Goal: Task Accomplishment & Management: Use online tool/utility

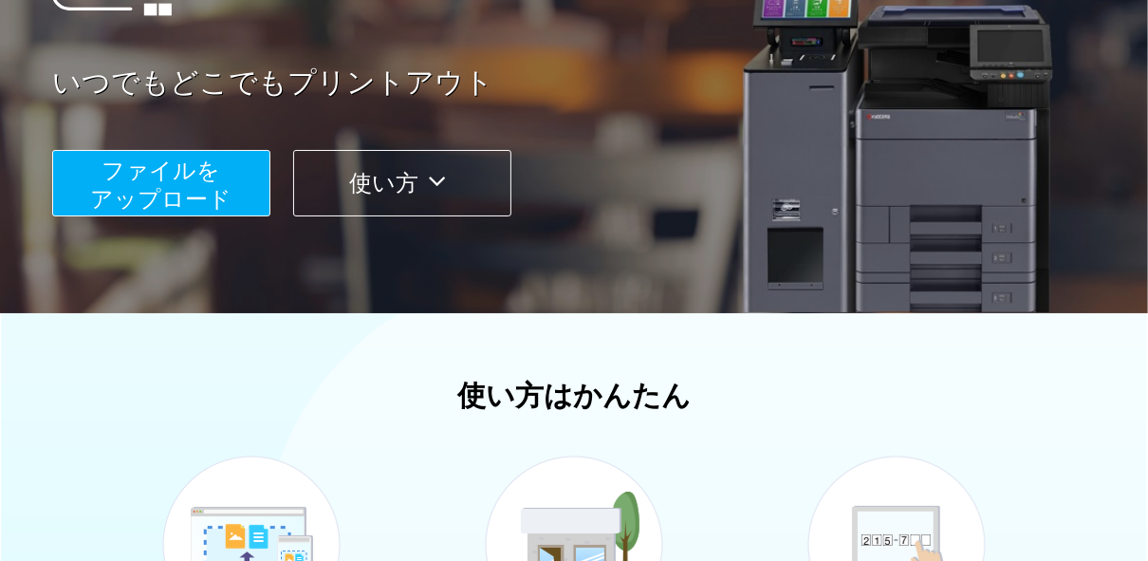
click at [229, 188] on span "ファイルを ​​アップロード" at bounding box center [161, 185] width 141 height 54
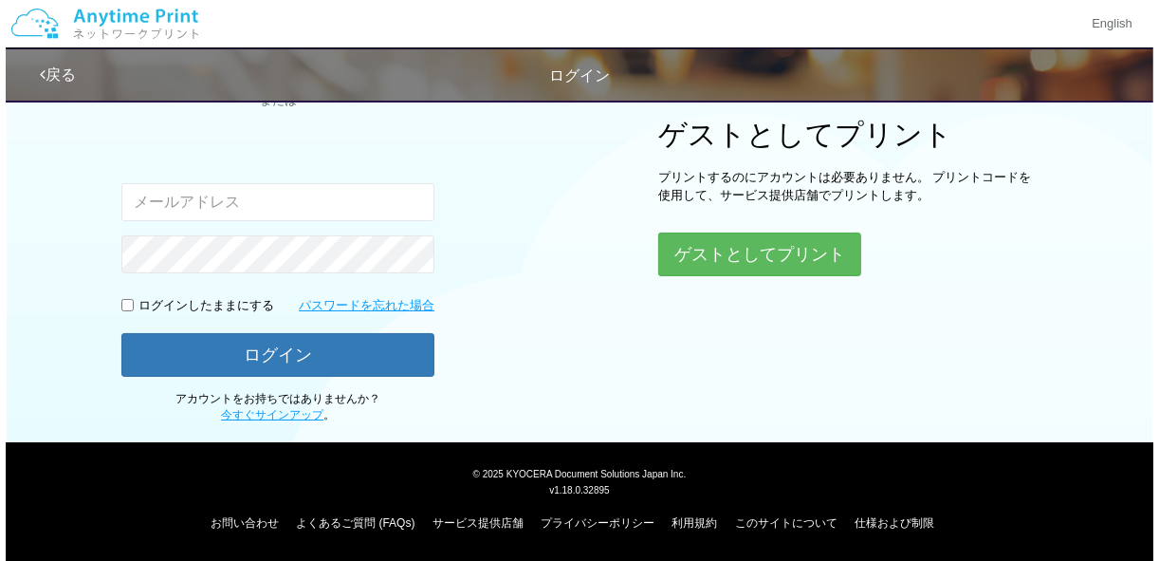
scroll to position [229, 0]
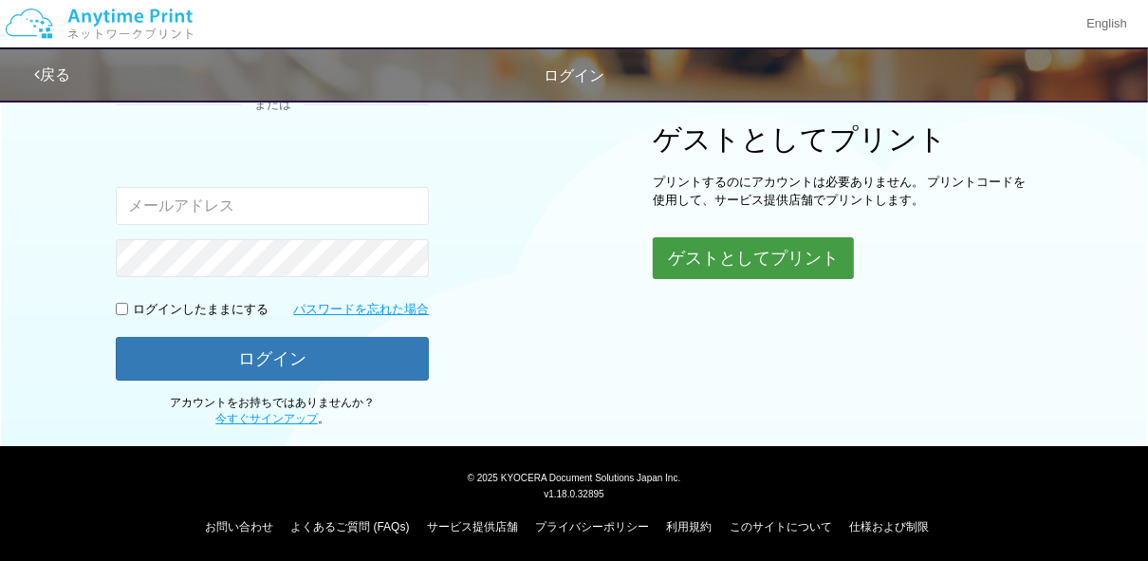
click at [769, 266] on button "ゲストとしてプリント" at bounding box center [753, 258] width 201 height 42
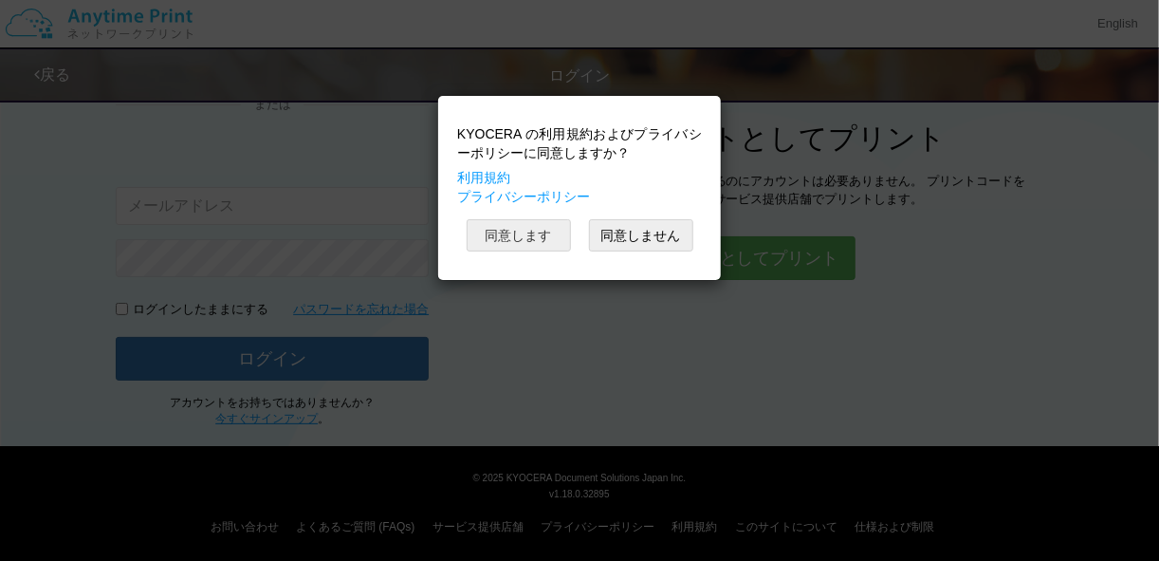
click at [517, 237] on button "同意します" at bounding box center [519, 235] width 104 height 32
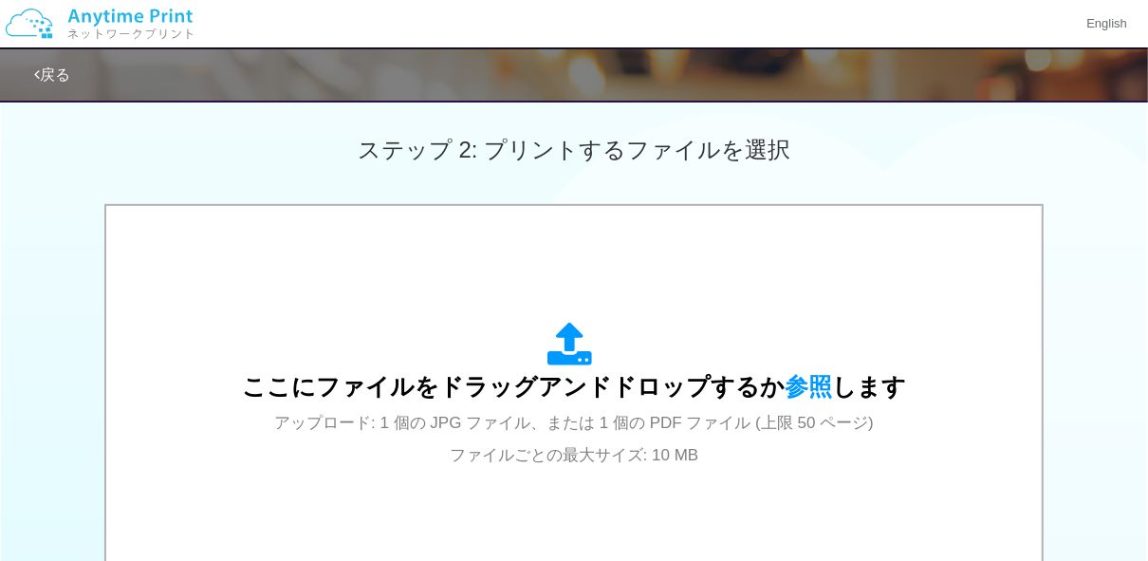
scroll to position [551, 0]
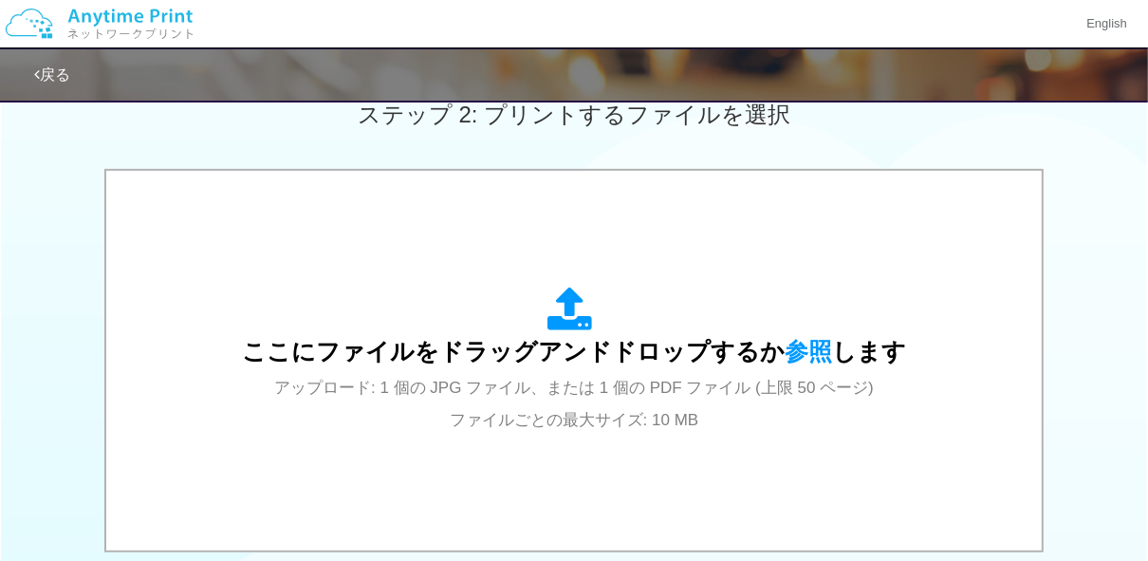
click at [491, 344] on span "ここにファイルをドラッグアンドドロップするか 参照 します" at bounding box center [574, 351] width 664 height 27
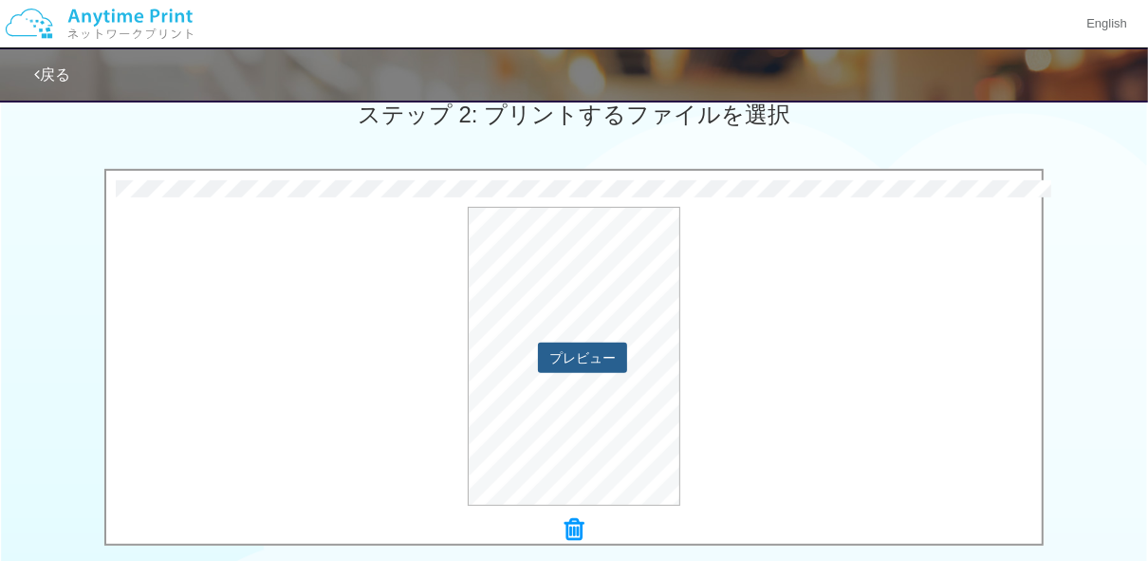
click at [607, 351] on button "プレビュー" at bounding box center [582, 358] width 89 height 30
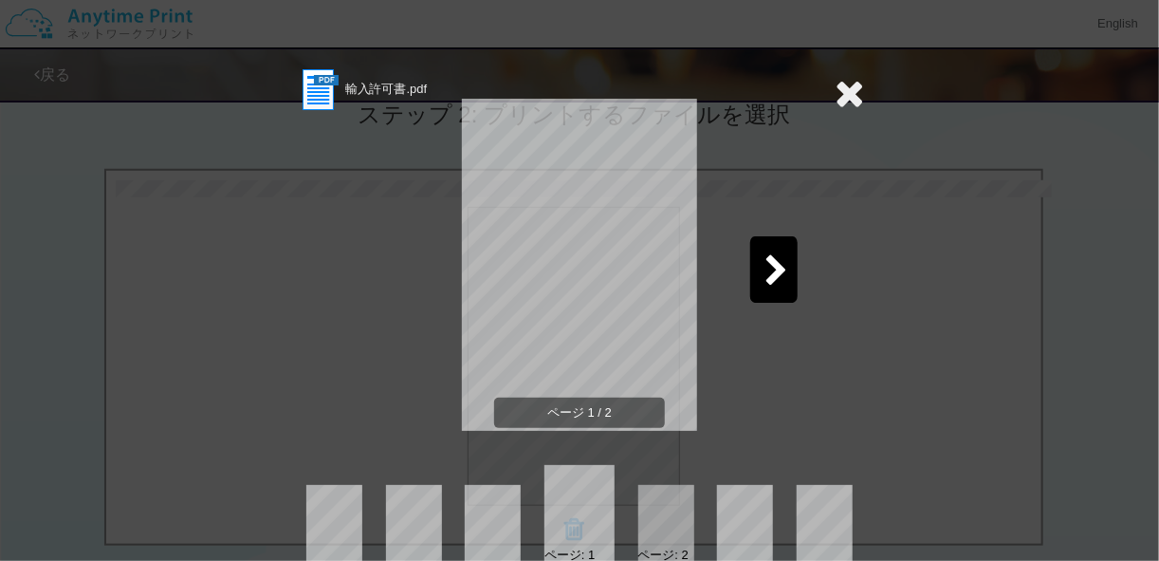
click at [835, 92] on icon at bounding box center [849, 93] width 29 height 38
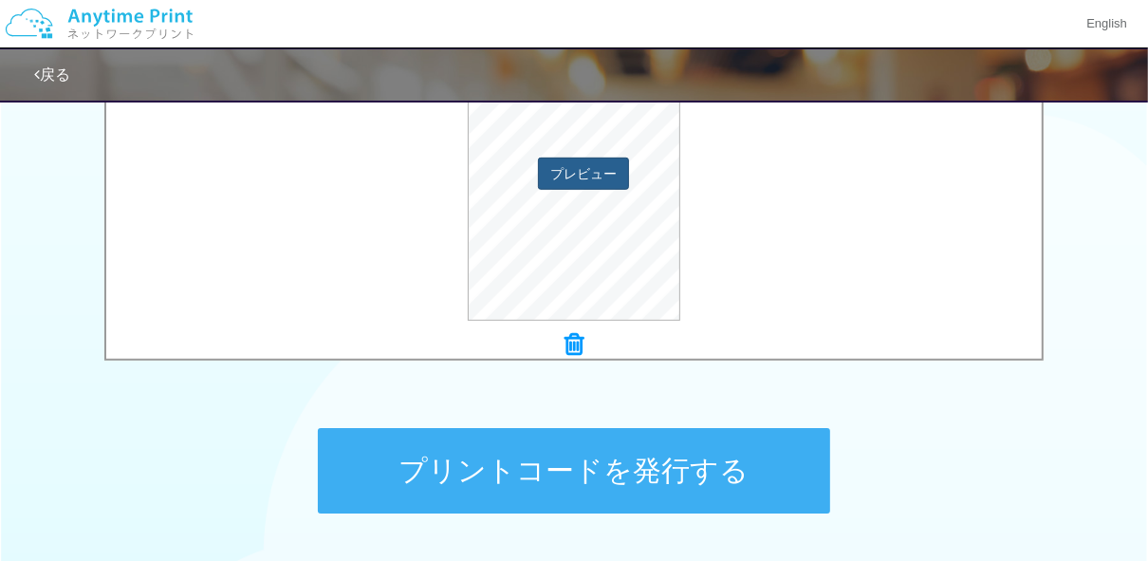
scroll to position [882, 0]
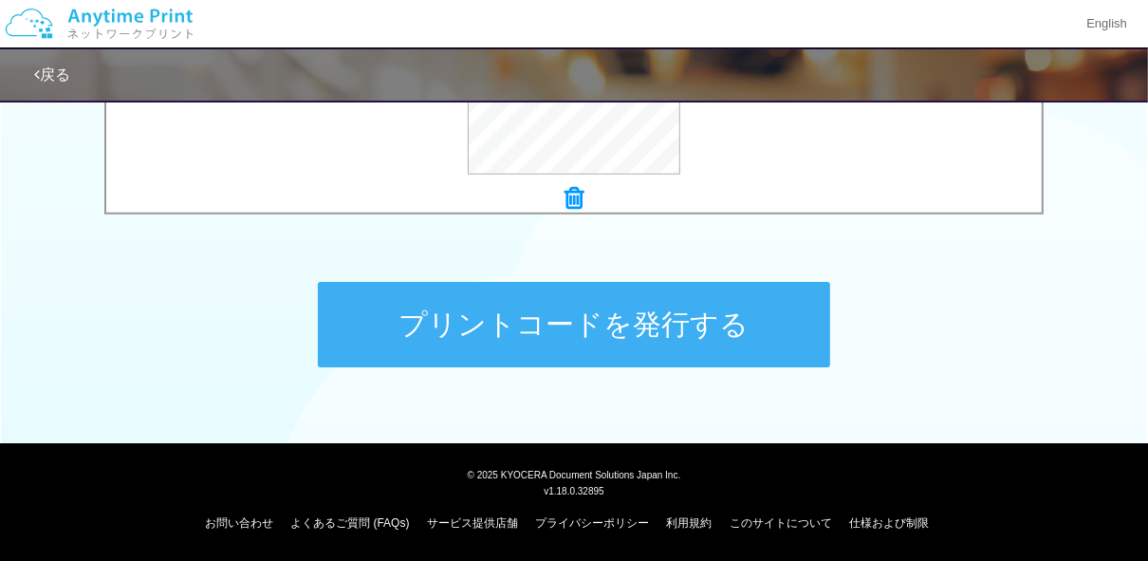
click at [571, 333] on button "プリントコードを発行する" at bounding box center [574, 324] width 512 height 85
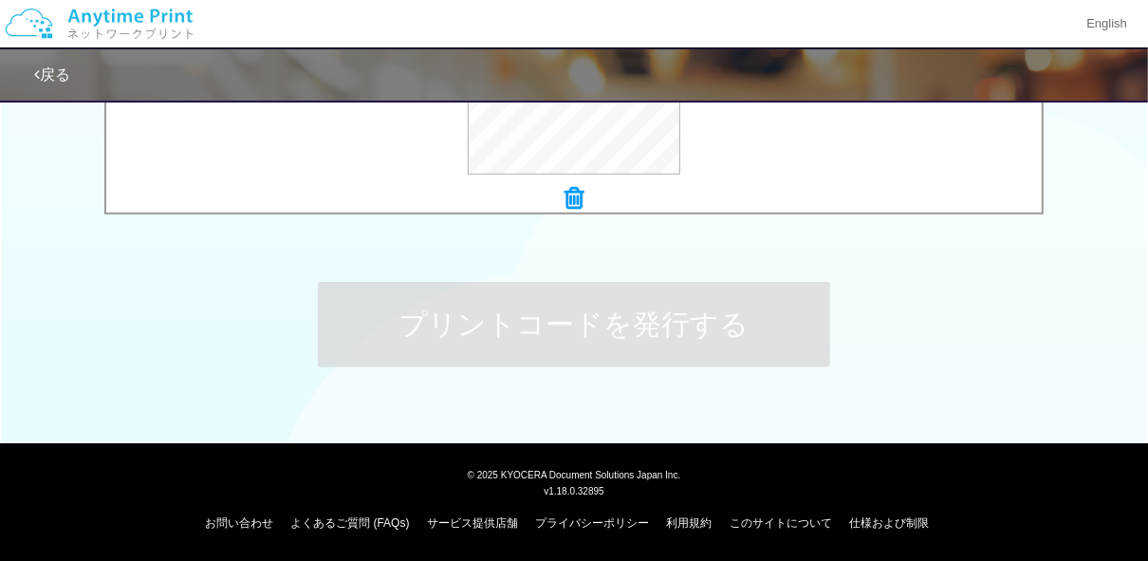
scroll to position [0, 0]
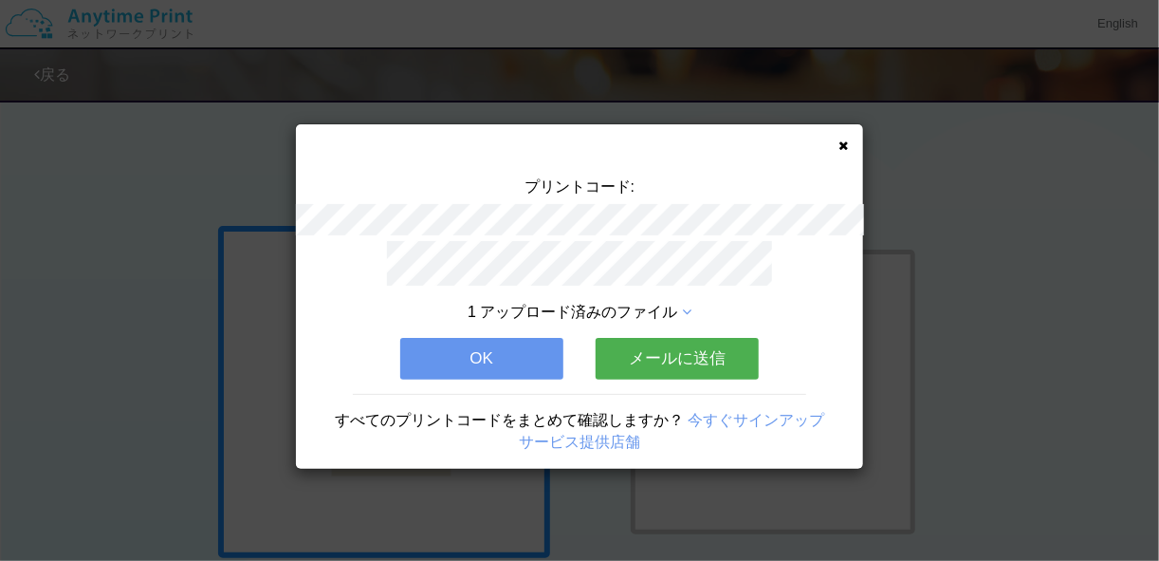
click at [839, 149] on icon at bounding box center [843, 145] width 9 height 12
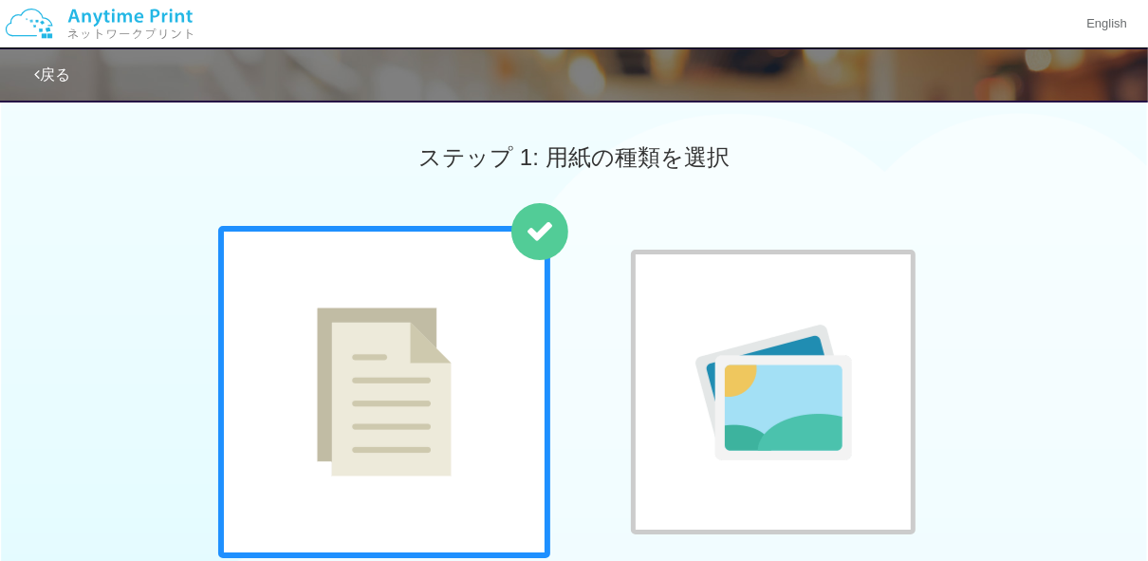
click at [165, 24] on img at bounding box center [99, 24] width 202 height 66
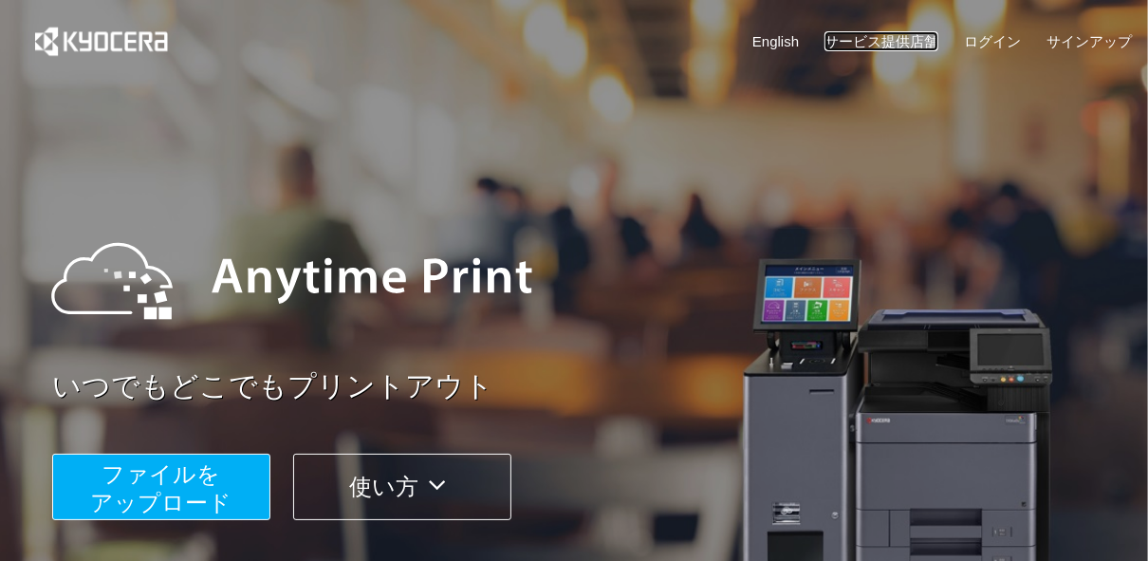
click at [889, 43] on link "サービス提供店舗" at bounding box center [882, 41] width 114 height 20
